Goal: Task Accomplishment & Management: Manage account settings

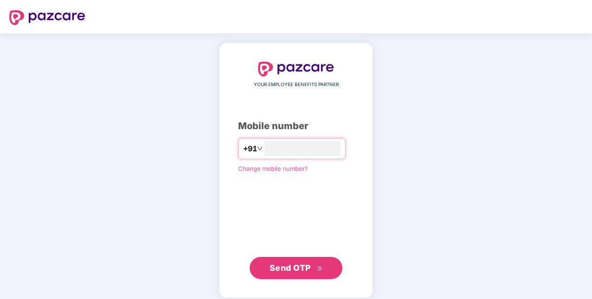
type input "**********"
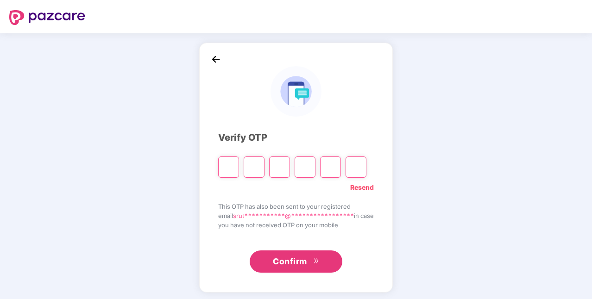
type input "*"
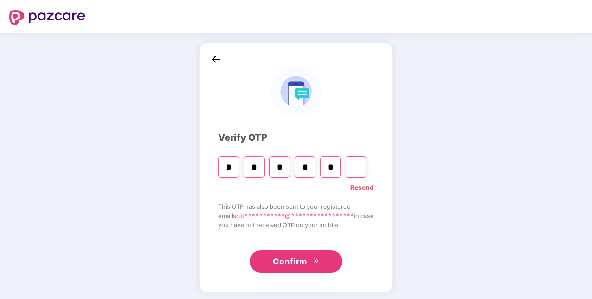
type input "*"
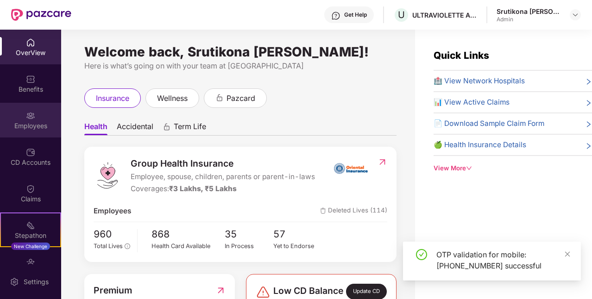
click at [38, 127] on div "Employees" at bounding box center [30, 125] width 61 height 9
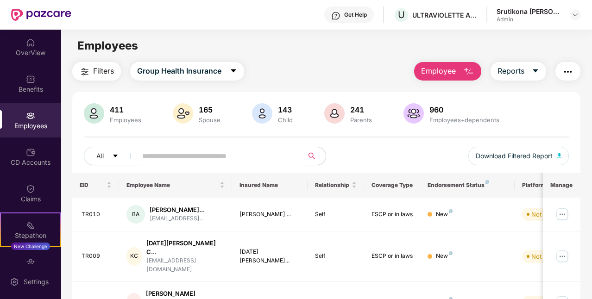
click at [171, 159] on input "text" at bounding box center [216, 156] width 149 height 14
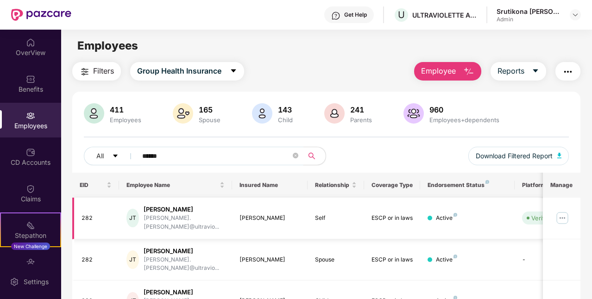
type input "******"
click at [564, 212] on img at bounding box center [562, 218] width 15 height 15
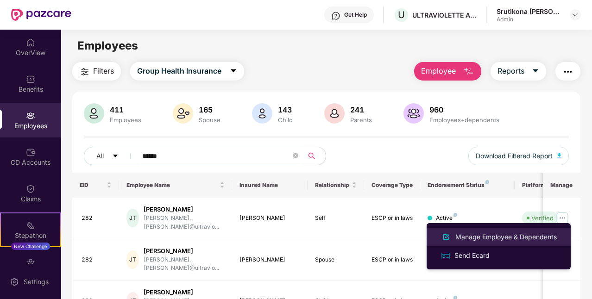
click at [490, 238] on div "Manage Employee & Dependents" at bounding box center [505, 237] width 105 height 10
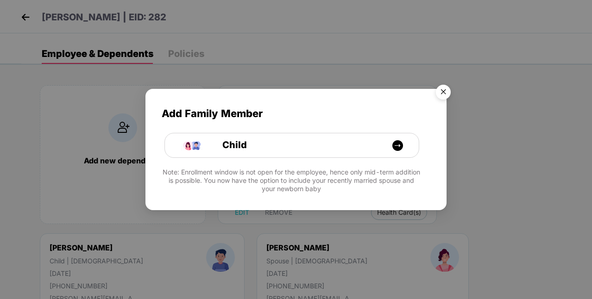
click at [438, 93] on img "Close" at bounding box center [443, 94] width 26 height 26
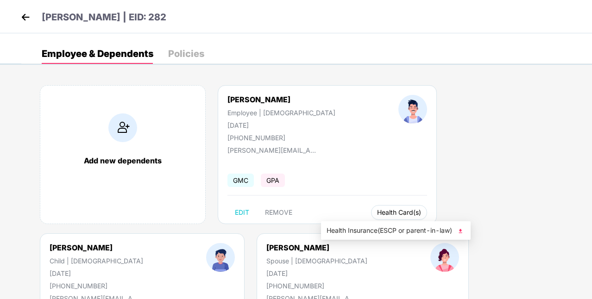
click at [377, 210] on span "Health Card(s)" at bounding box center [399, 212] width 44 height 5
click at [371, 219] on button "Health Card(s)" at bounding box center [399, 212] width 56 height 15
click at [463, 229] on img at bounding box center [460, 230] width 9 height 9
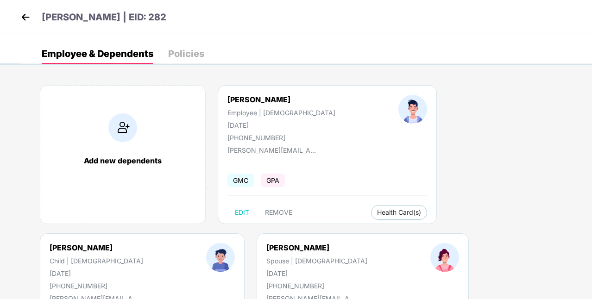
click at [182, 56] on div "Policies" at bounding box center [186, 53] width 36 height 9
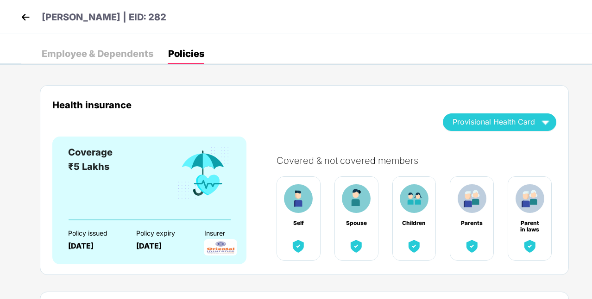
click at [127, 54] on div "Employee & Dependents" at bounding box center [98, 53] width 112 height 9
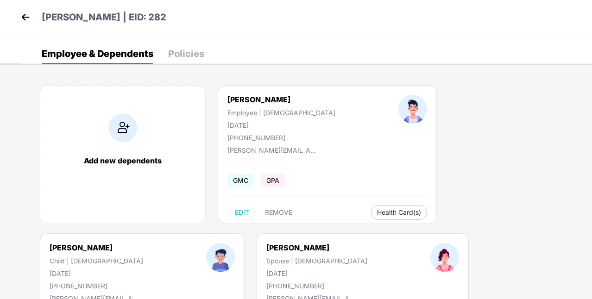
click at [25, 14] on img at bounding box center [26, 17] width 14 height 14
